Goal: Transaction & Acquisition: Purchase product/service

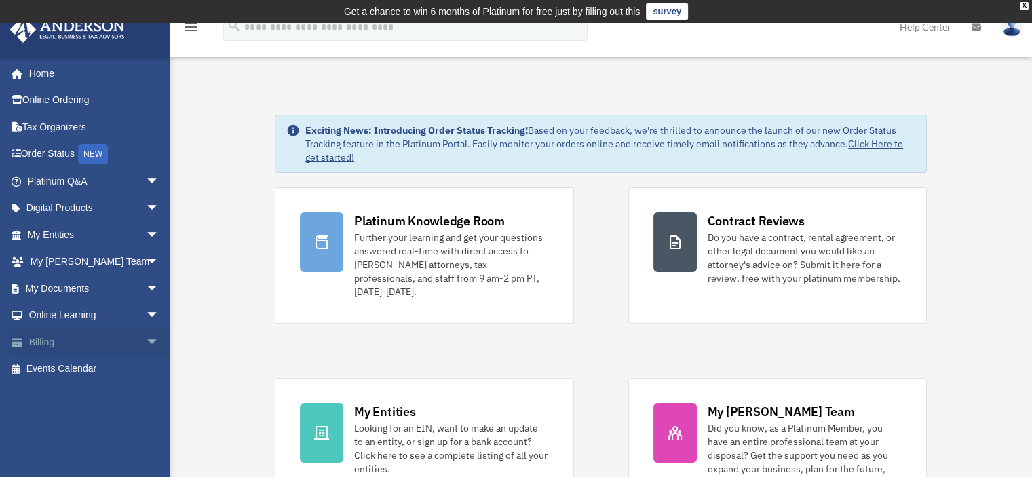
click at [50, 340] on link "Billing arrow_drop_down" at bounding box center [95, 341] width 170 height 27
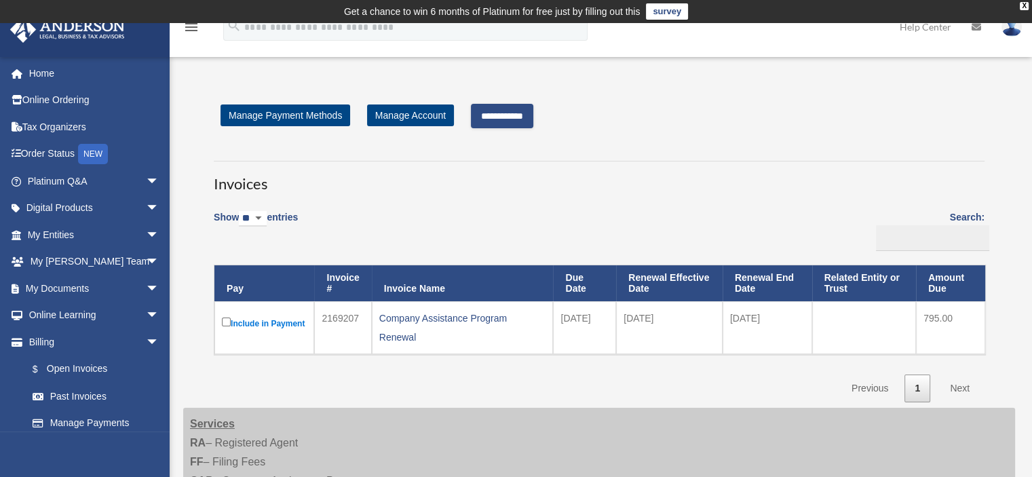
click at [520, 112] on input "**********" at bounding box center [502, 116] width 62 height 24
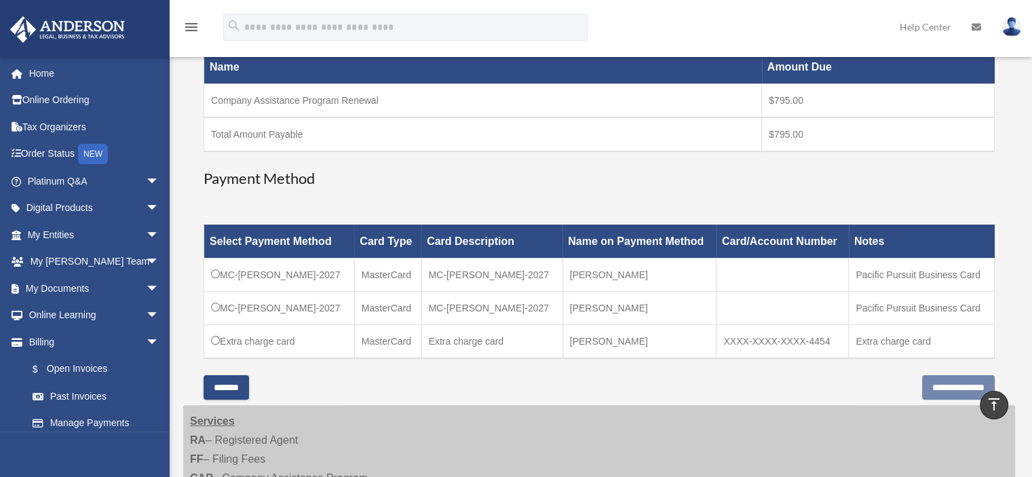
scroll to position [254, 0]
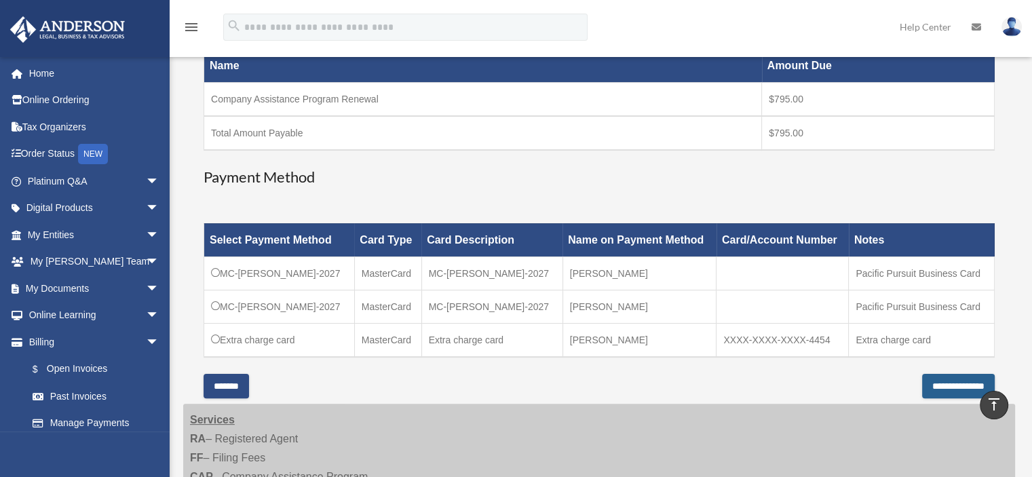
click at [941, 382] on input "**********" at bounding box center [958, 386] width 73 height 24
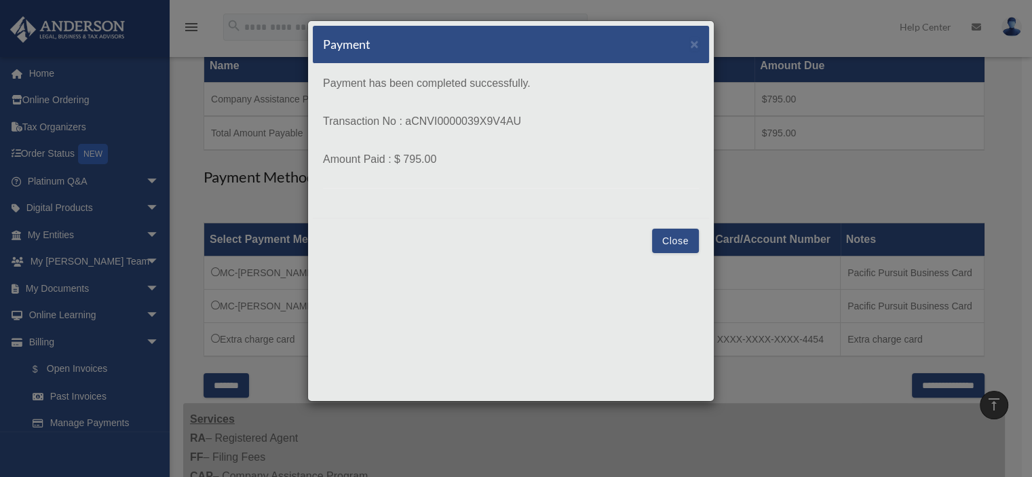
click at [677, 238] on button "Close" at bounding box center [675, 241] width 47 height 24
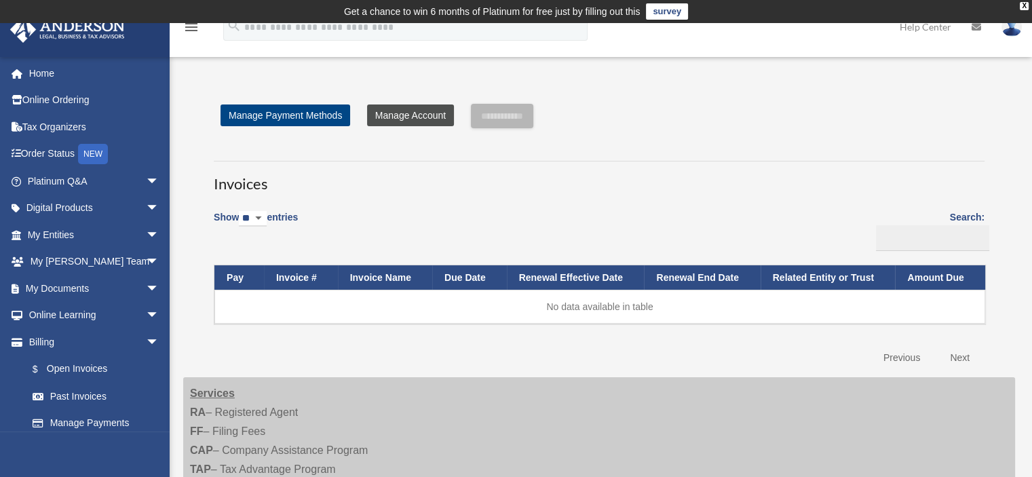
click at [427, 115] on link "Manage Account" at bounding box center [410, 116] width 87 height 22
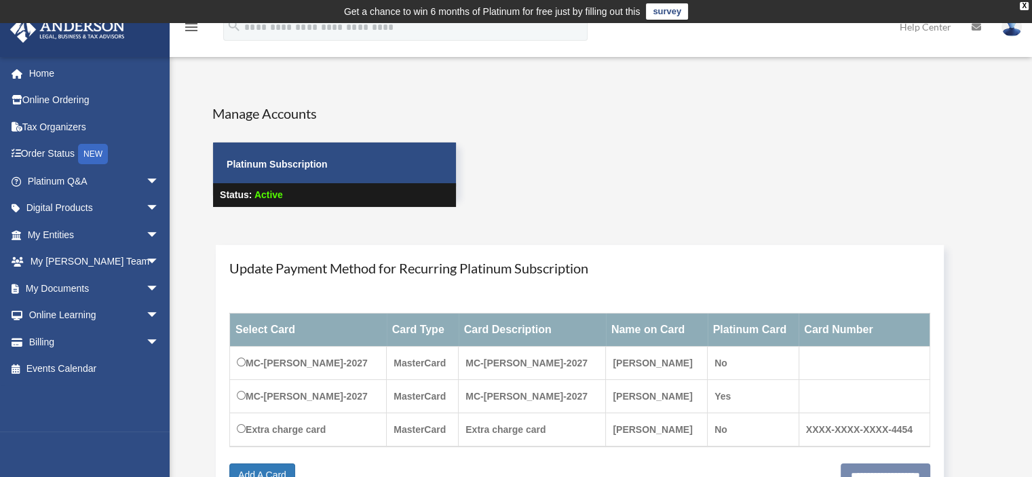
click at [1018, 29] on img at bounding box center [1012, 27] width 20 height 20
click at [945, 25] on link "Help Center" at bounding box center [926, 27] width 72 height 54
click at [936, 26] on link "Help Center" at bounding box center [926, 27] width 72 height 54
click at [979, 29] on icon at bounding box center [977, 27] width 10 height 10
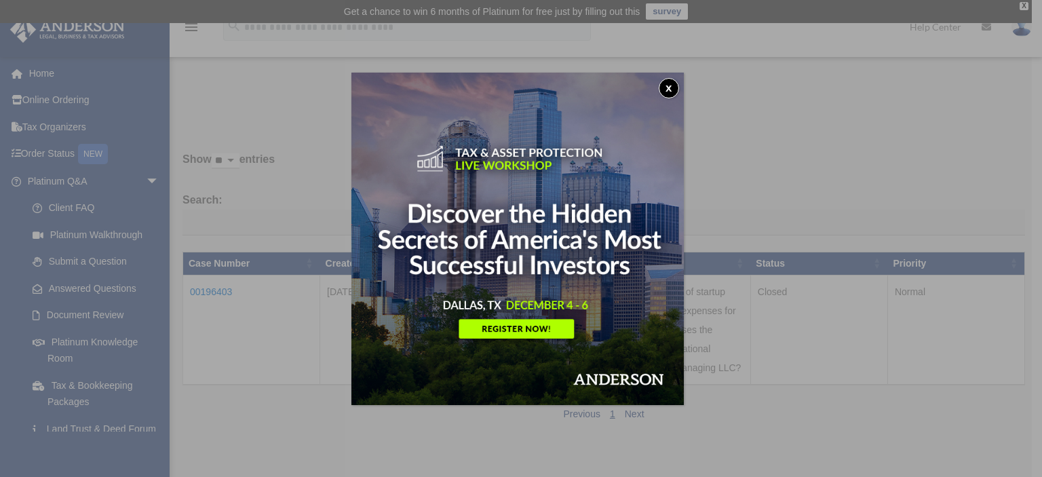
click at [671, 82] on button "x" at bounding box center [669, 88] width 20 height 20
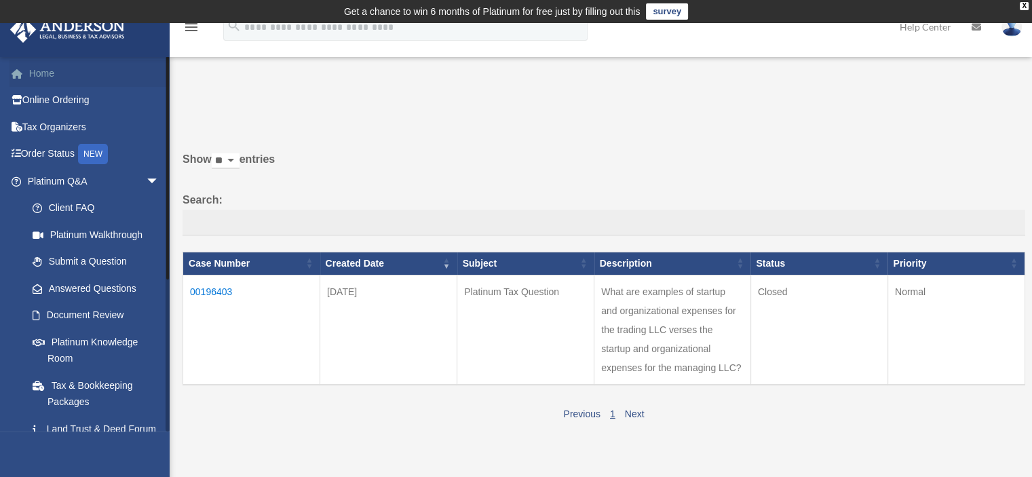
click at [51, 66] on link "Home" at bounding box center [95, 73] width 170 height 27
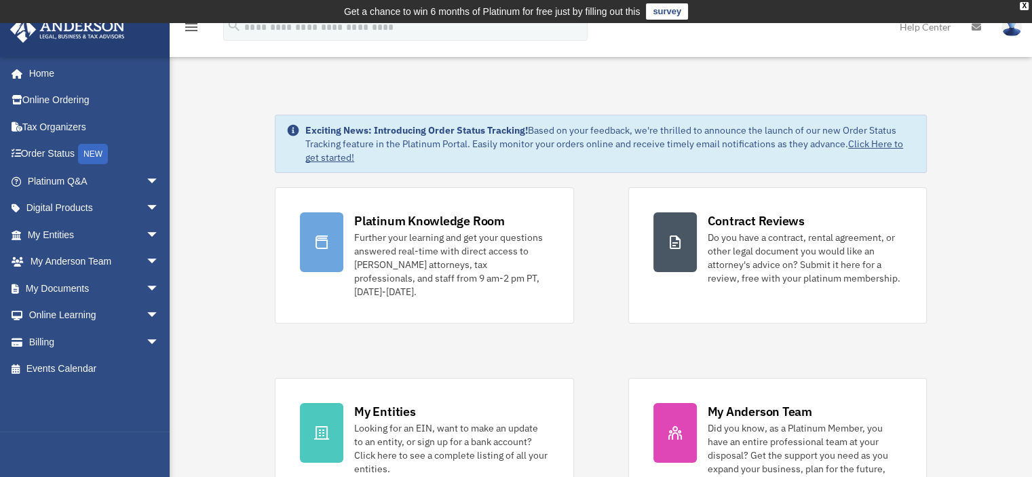
click at [190, 27] on icon "menu" at bounding box center [191, 27] width 16 height 16
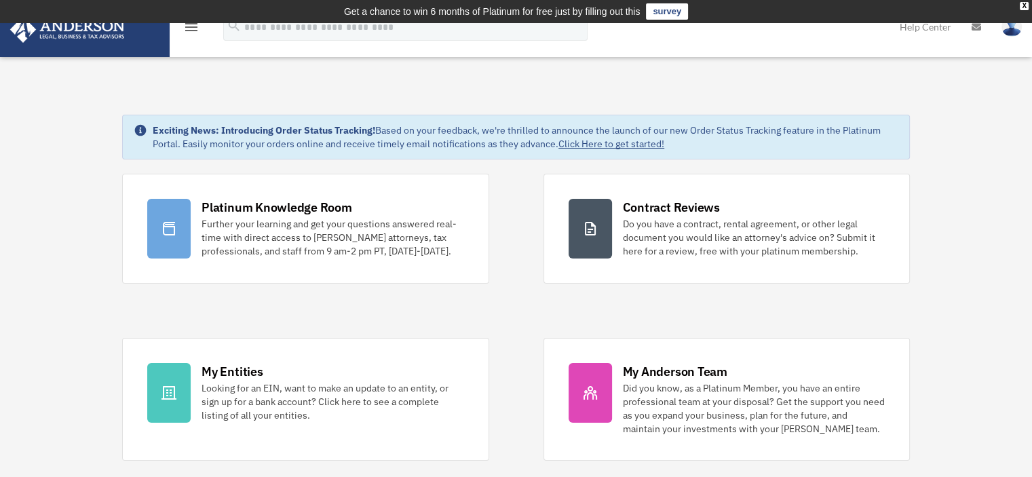
click at [1010, 27] on img at bounding box center [1012, 27] width 20 height 20
